Goal: Browse casually

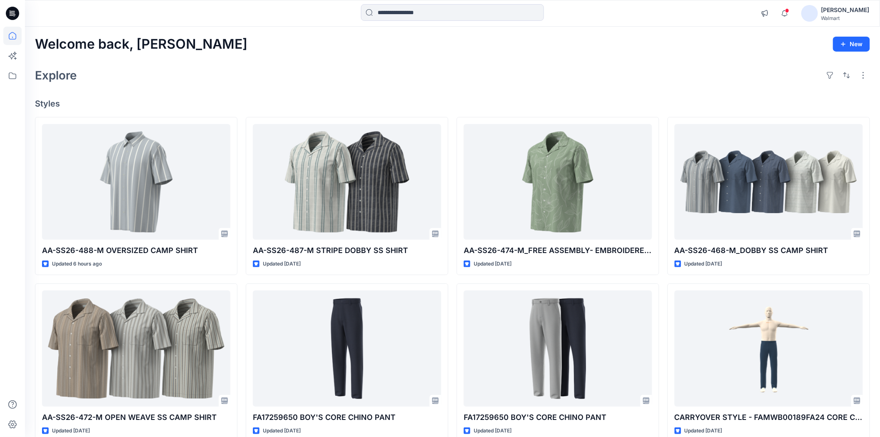
click at [176, 18] on div at bounding box center [132, 13] width 214 height 18
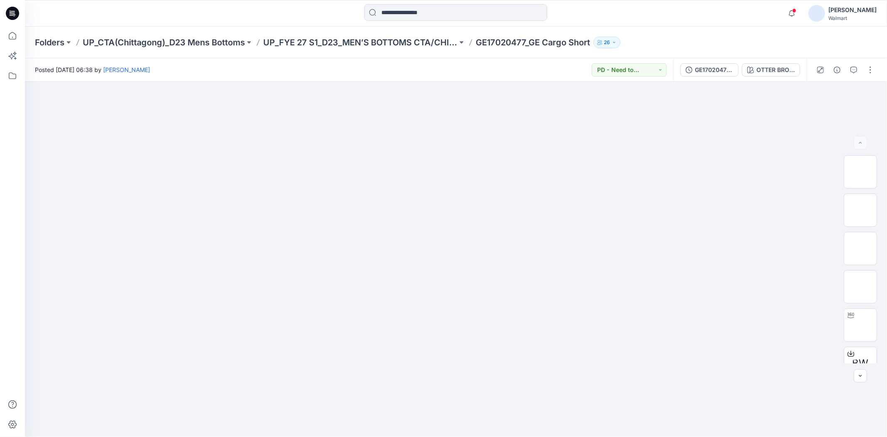
click at [250, 11] on div at bounding box center [455, 13] width 431 height 18
